Goal: Task Accomplishment & Management: Use online tool/utility

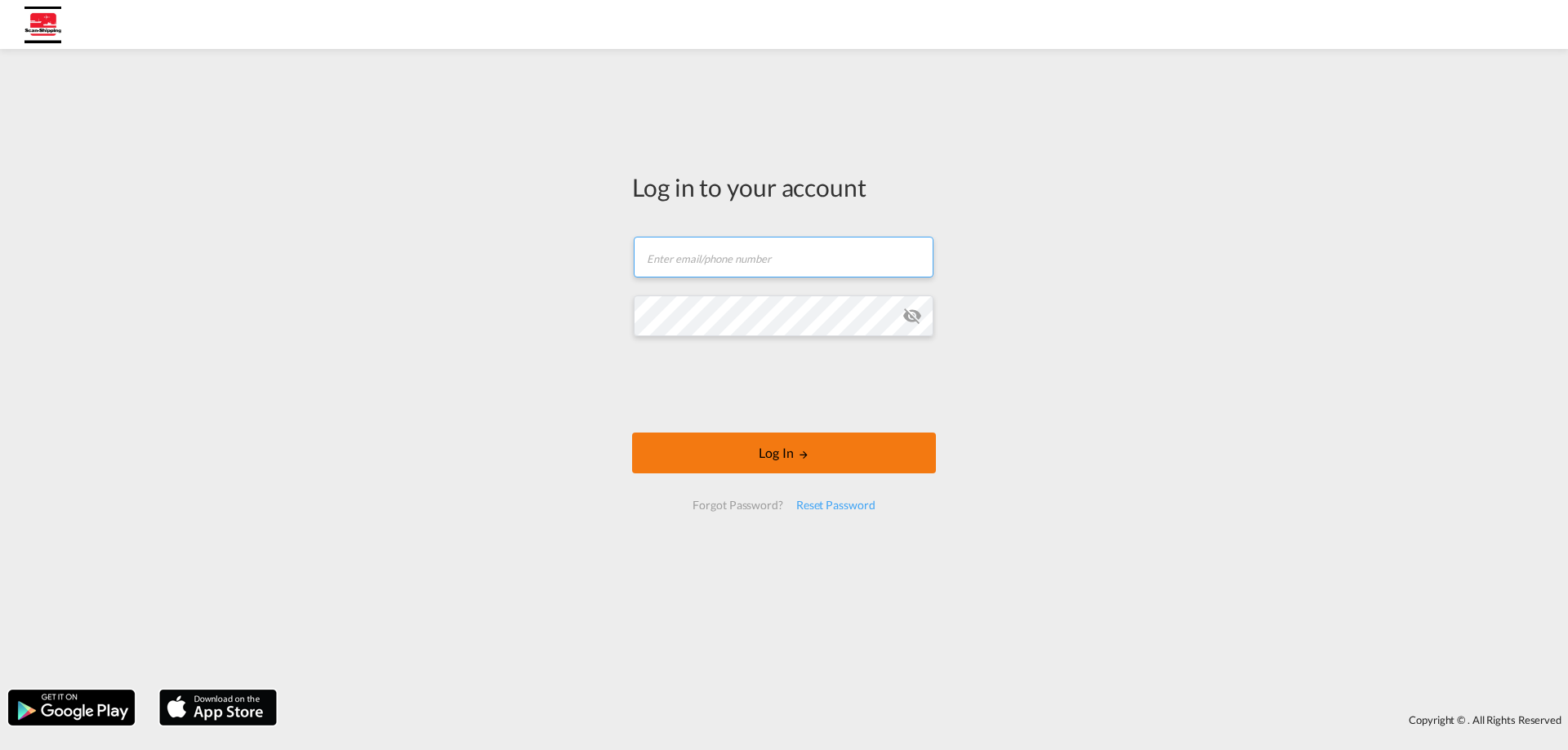
type input "[EMAIL_ADDRESS][DOMAIN_NAME]"
click at [718, 444] on button "Log In" at bounding box center [783, 453] width 304 height 41
